Goal: Transaction & Acquisition: Book appointment/travel/reservation

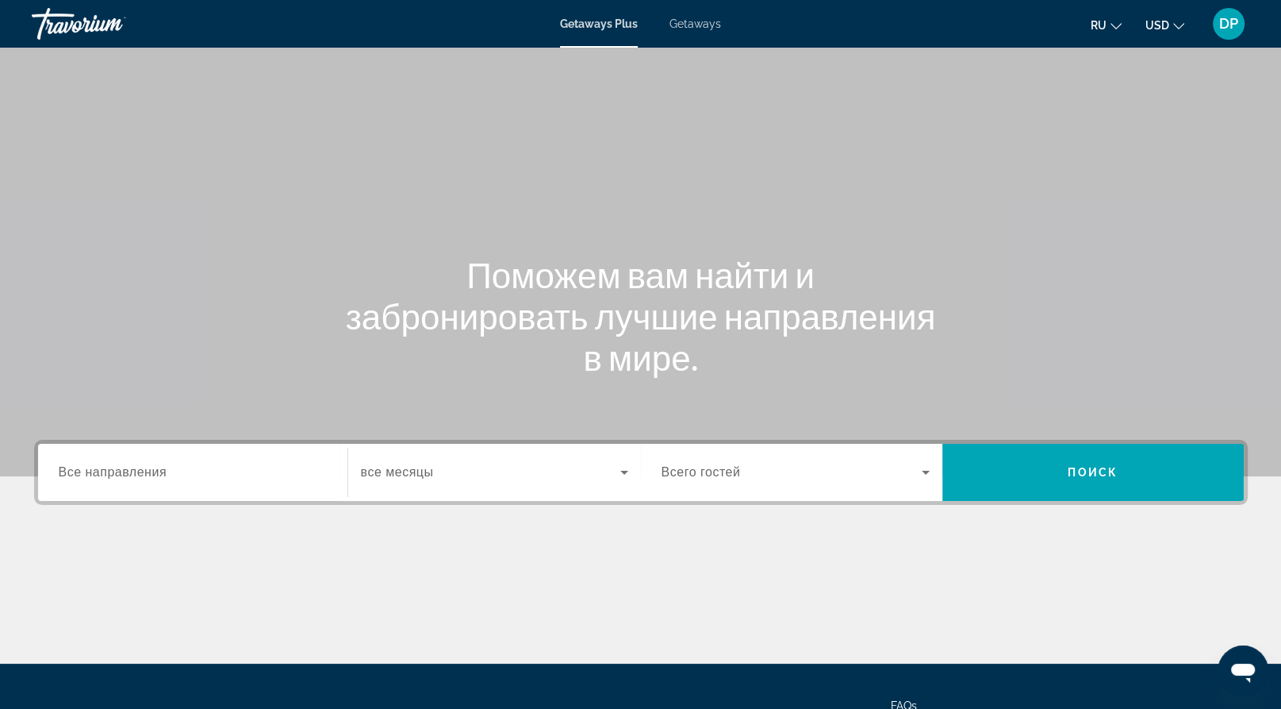
click at [713, 30] on span "Getaways" at bounding box center [696, 23] width 52 height 13
click at [236, 482] on input "Destination Все направления" at bounding box center [193, 472] width 268 height 19
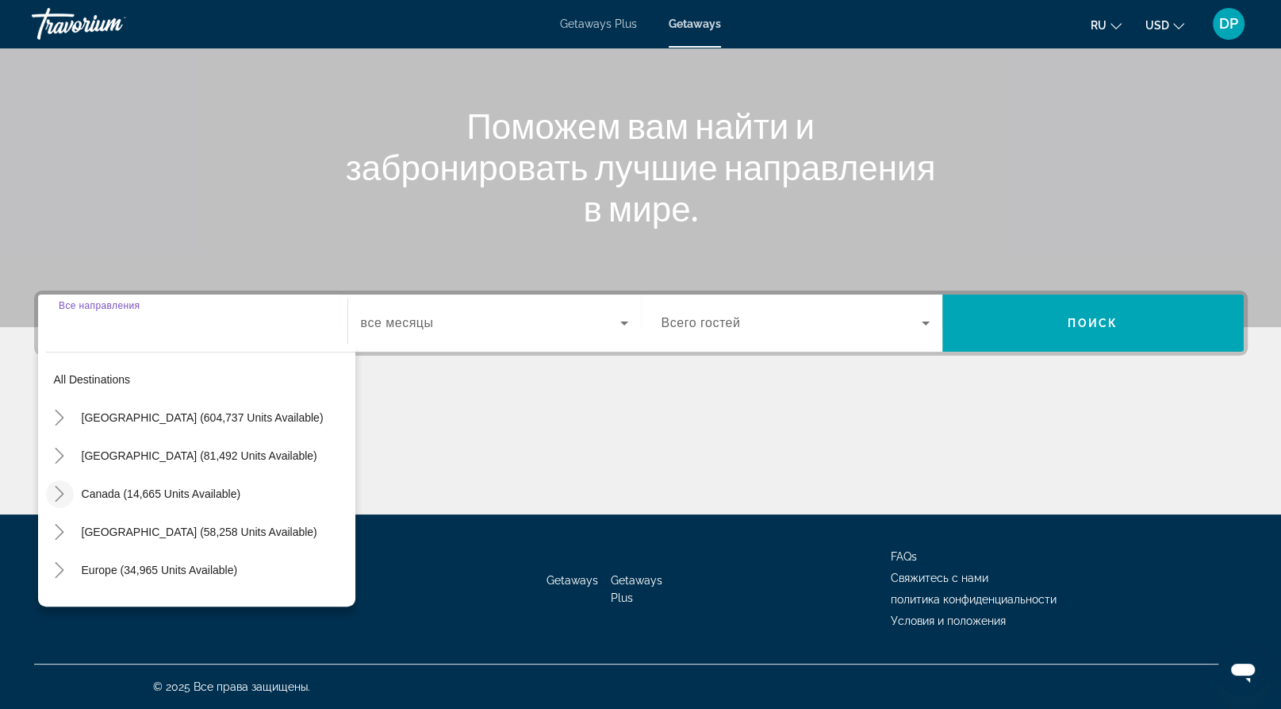
scroll to position [363, 0]
click at [150, 563] on span "Europe (34,965 units available)" at bounding box center [160, 569] width 156 height 13
type input "**********"
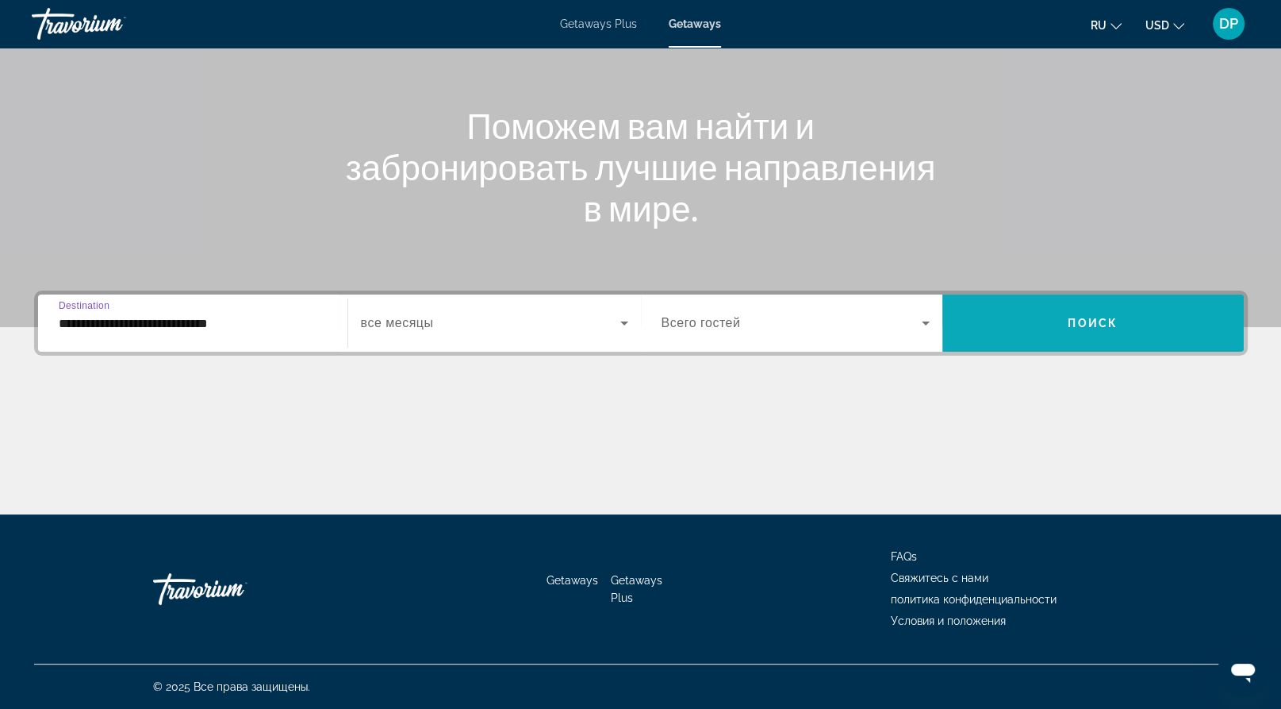
click at [1022, 304] on span "Search widget" at bounding box center [1094, 323] width 302 height 38
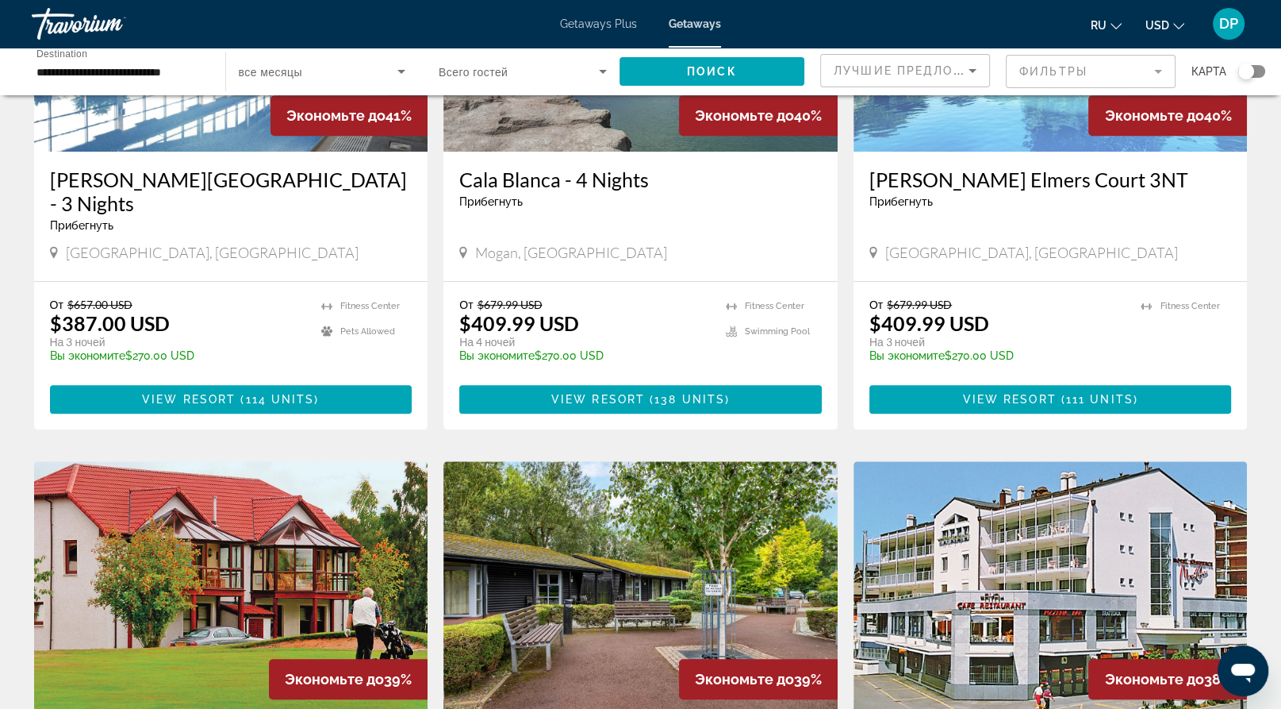
scroll to position [793, 0]
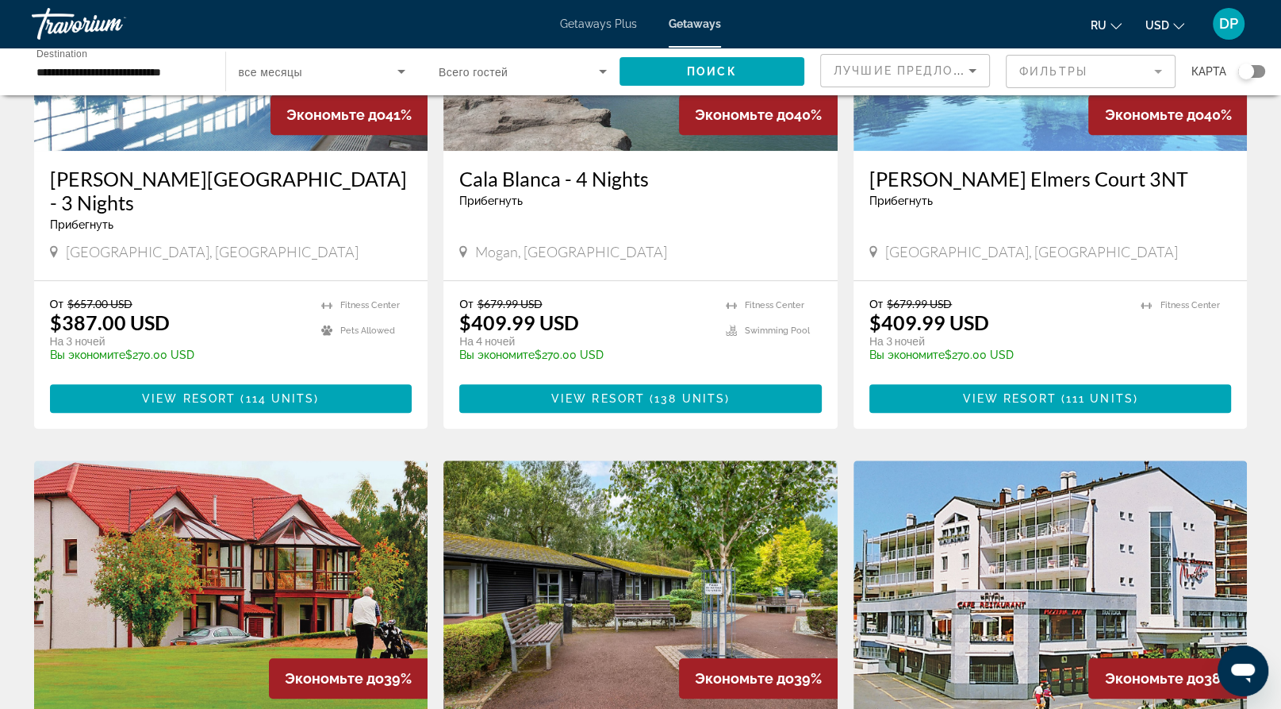
click at [982, 151] on img "Main content" at bounding box center [1051, 24] width 394 height 254
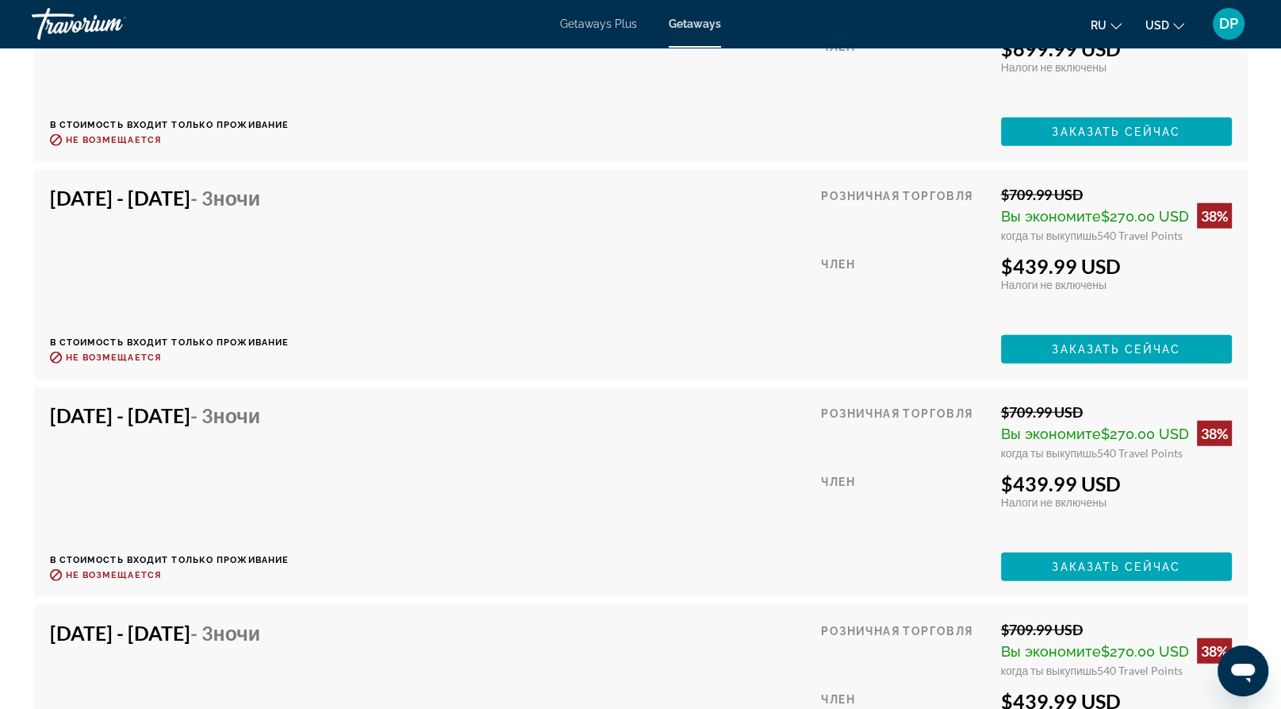
scroll to position [3817, 0]
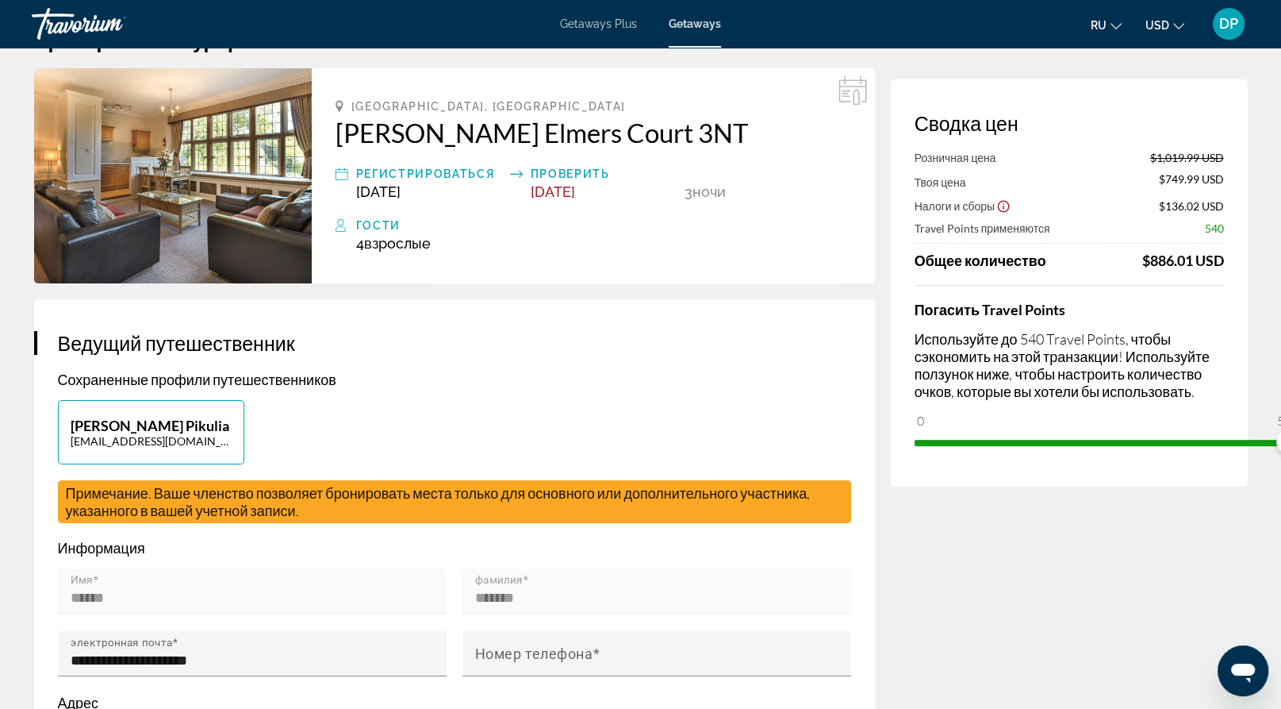
scroll to position [79, 0]
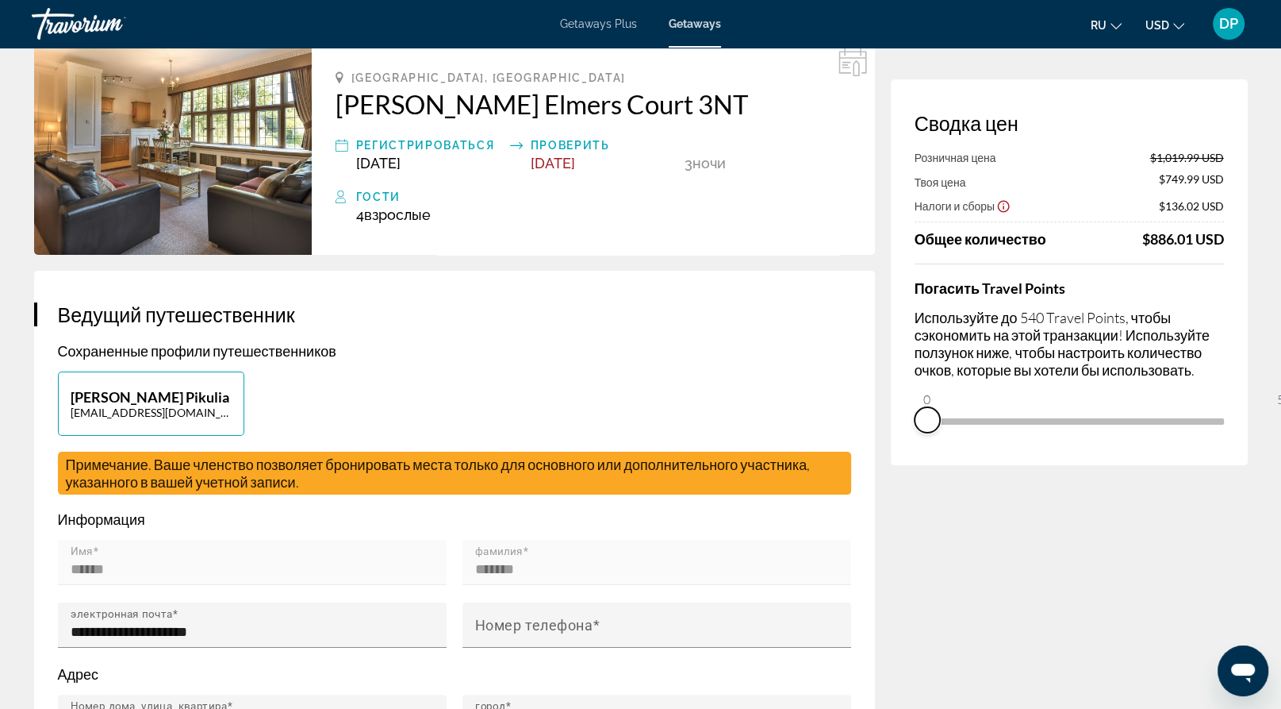
drag, startPoint x: 1200, startPoint y: 544, endPoint x: 800, endPoint y: 519, distance: 400.7
click at [891, 465] on div "Сводка цен Розничная цена $1,019.99 USD Твоя цена $749.99 USD Налоги и сборы $1…" at bounding box center [1069, 272] width 357 height 386
drag, startPoint x: 838, startPoint y: 490, endPoint x: 1291, endPoint y: 493, distance: 453.1
click at [1281, 493] on html "Перейти к основному содержанию Getaways Plus Getaways ru English Español França…" at bounding box center [640, 275] width 1281 height 709
